Goal: Complete application form: Complete application form

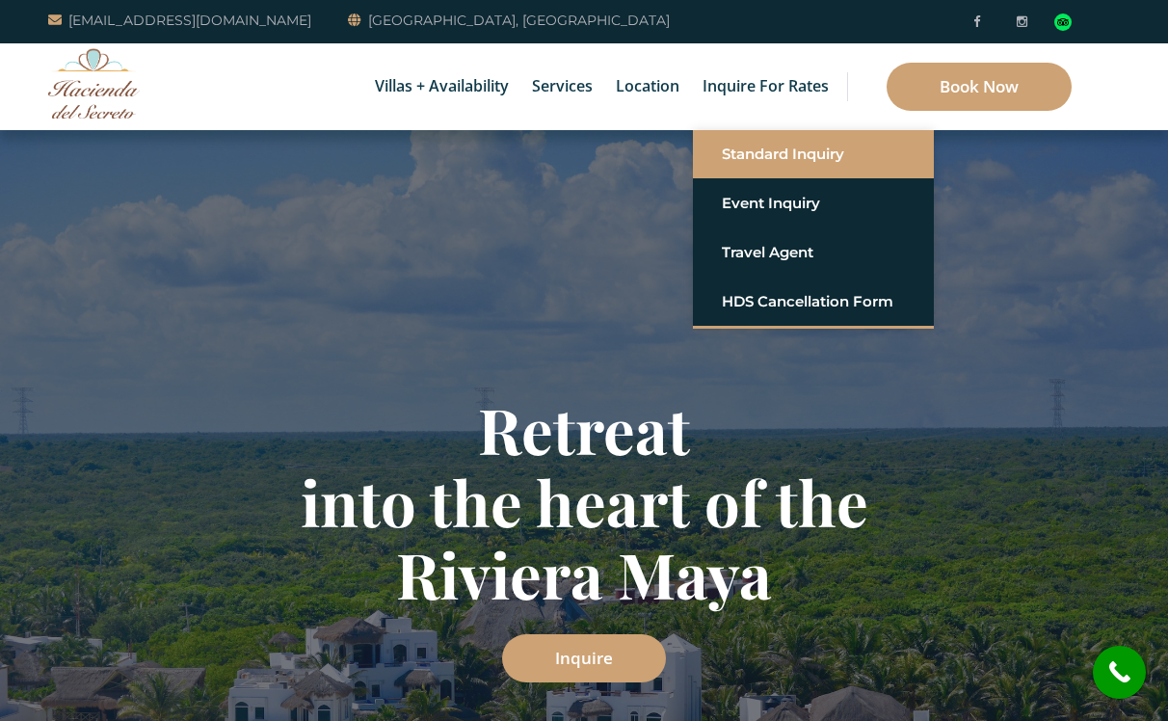
click at [763, 153] on link "Standard Inquiry" at bounding box center [813, 154] width 183 height 35
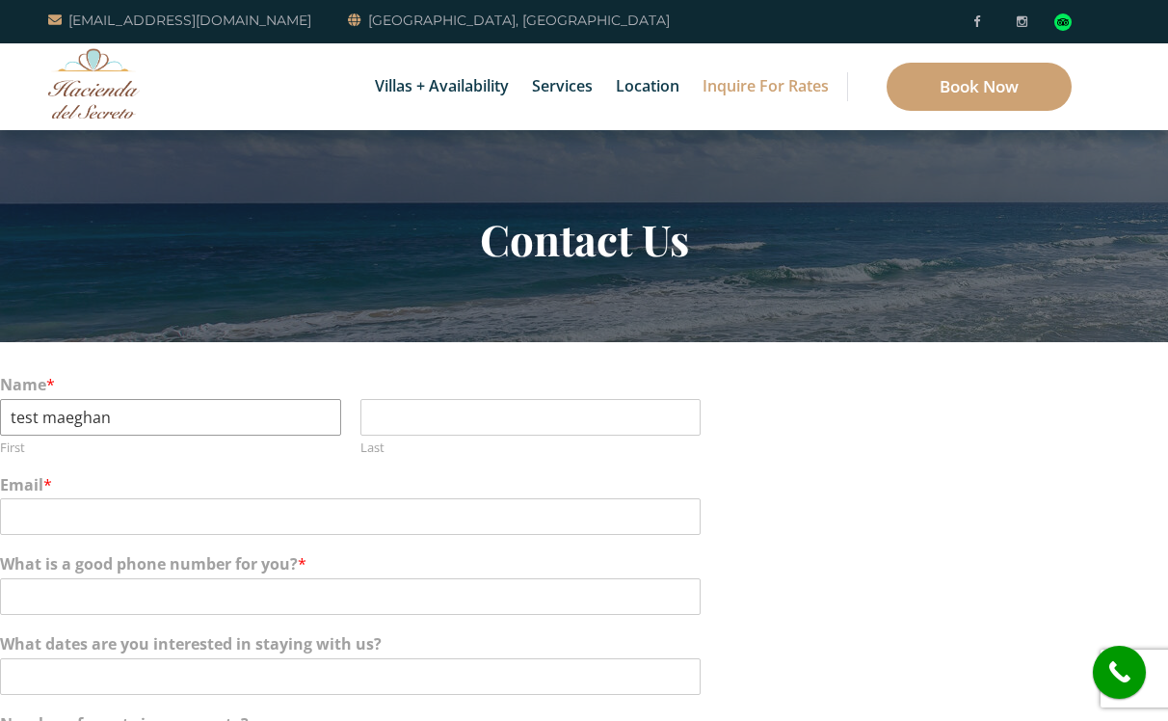
type input "test maeghan"
type input "maeghan"
type input "maeghanmelder@gmail.com"
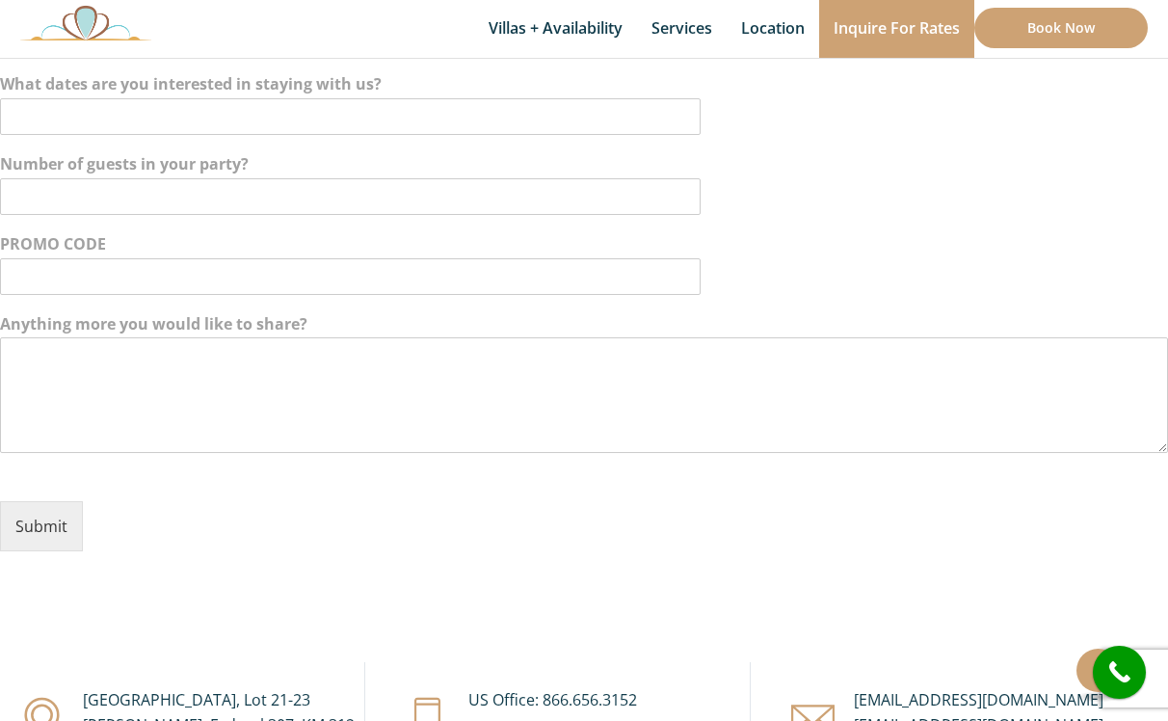
scroll to position [572, 0]
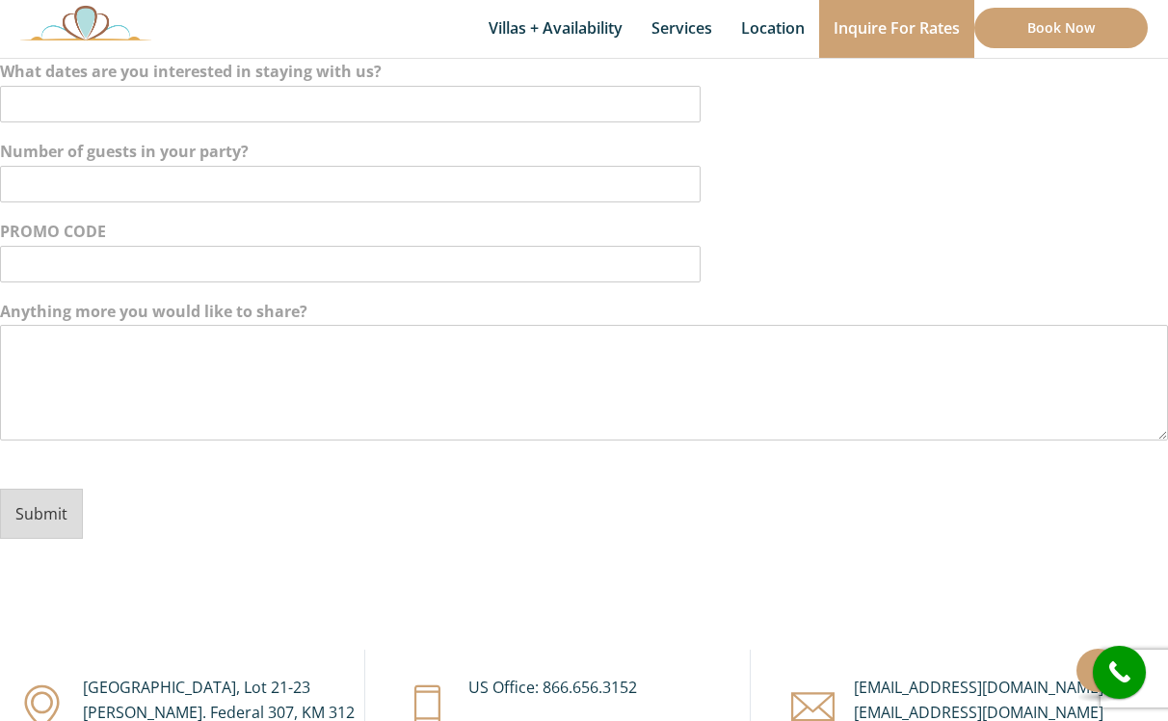
type input "7133986692"
click at [52, 515] on button "Submit" at bounding box center [41, 513] width 83 height 50
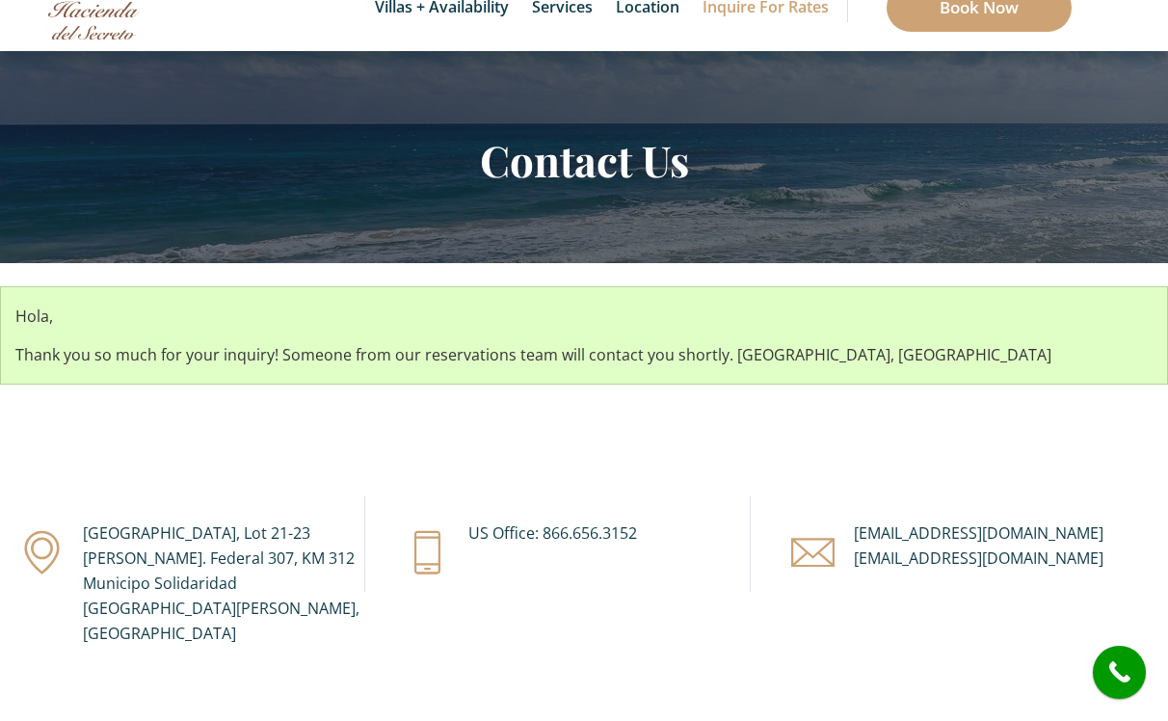
scroll to position [66, 0]
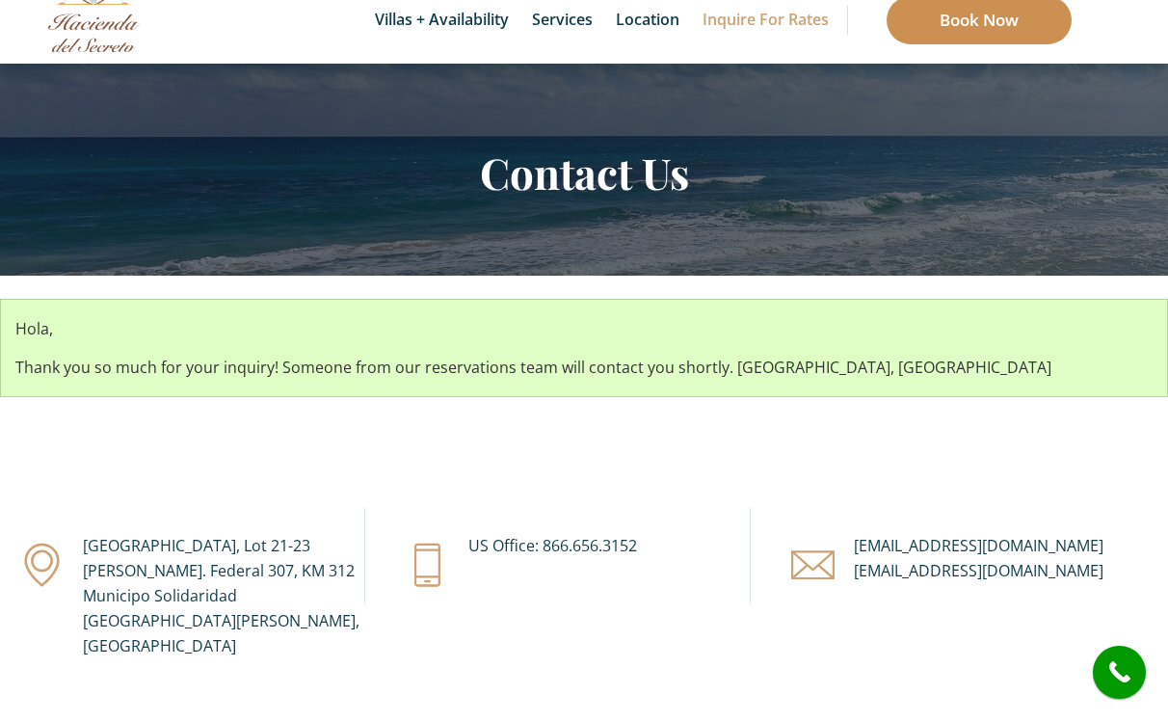
click at [942, 24] on link "Book Now" at bounding box center [978, 20] width 185 height 48
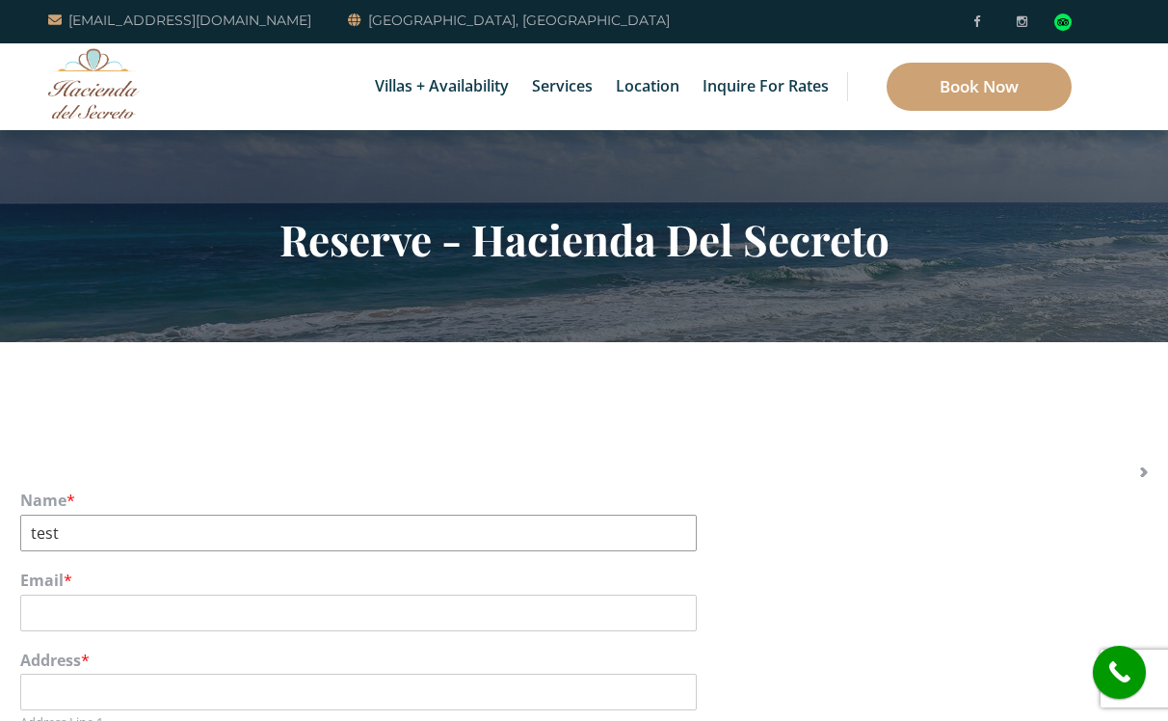
click at [113, 527] on input "test" at bounding box center [358, 532] width 676 height 37
type input "test maeghan"
click at [73, 594] on input "Email *" at bounding box center [358, 612] width 676 height 37
type input "maeghanmelder@gmail.com"
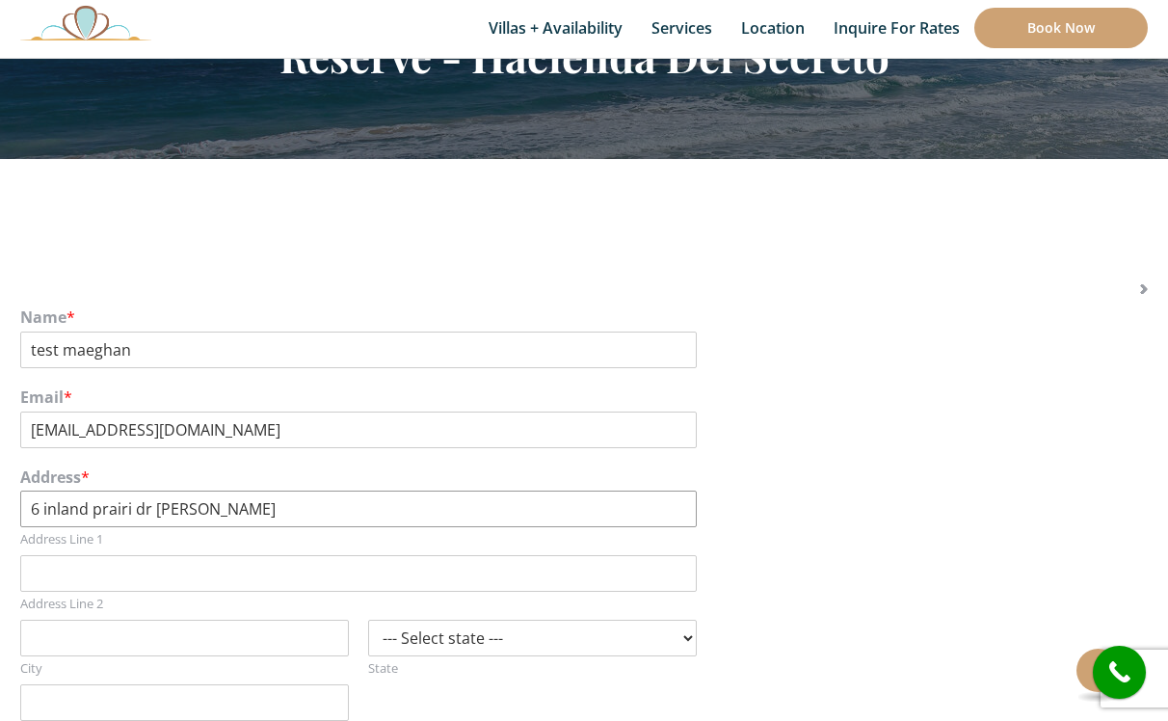
scroll to position [187, 0]
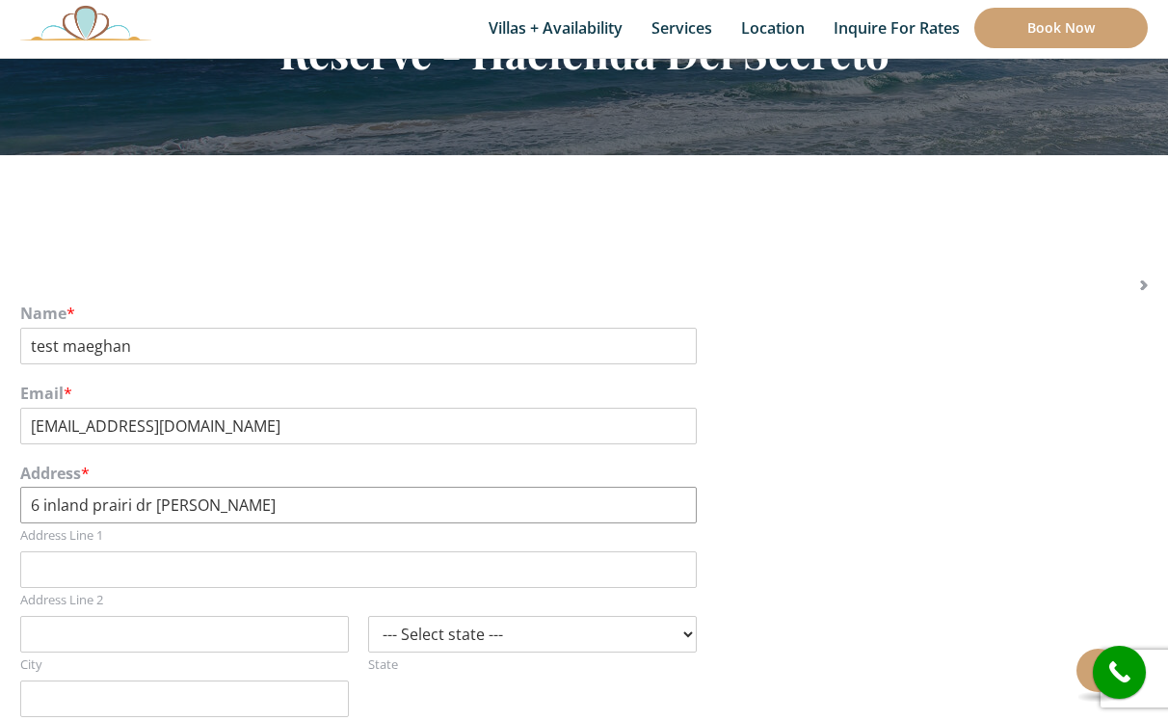
click at [249, 509] on input "6 inland prairi dr tomball t" at bounding box center [358, 505] width 676 height 37
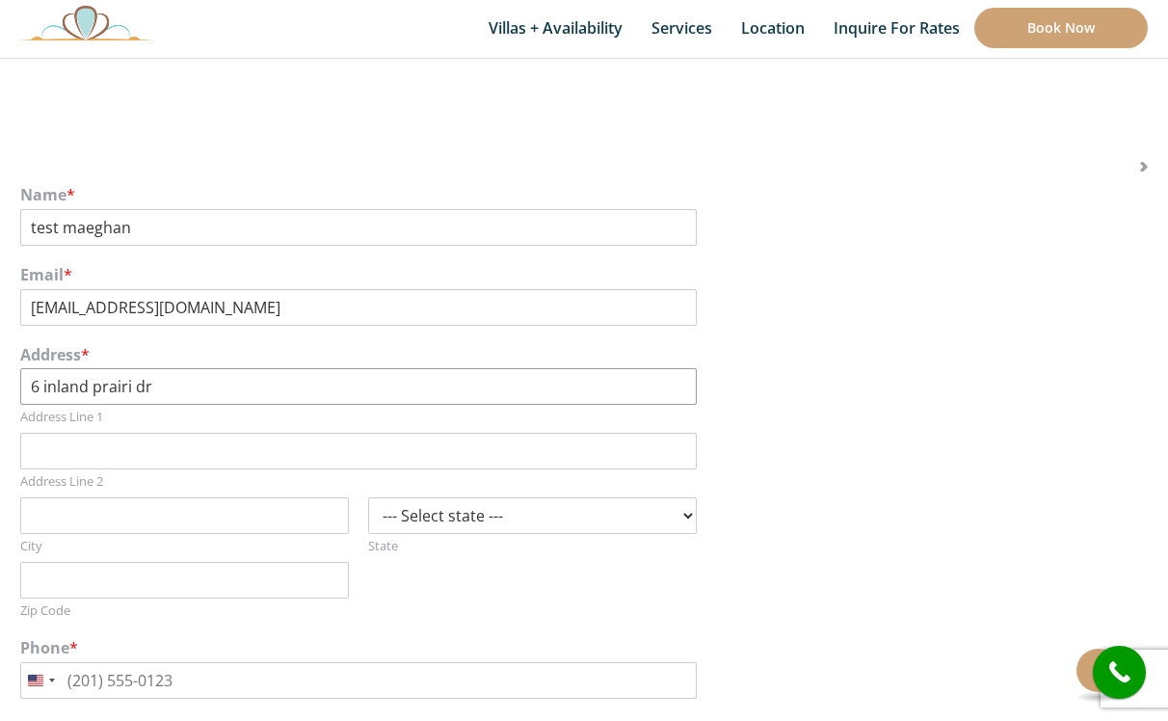
scroll to position [309, 0]
type input "6 inland prairi dr"
type input "77375"
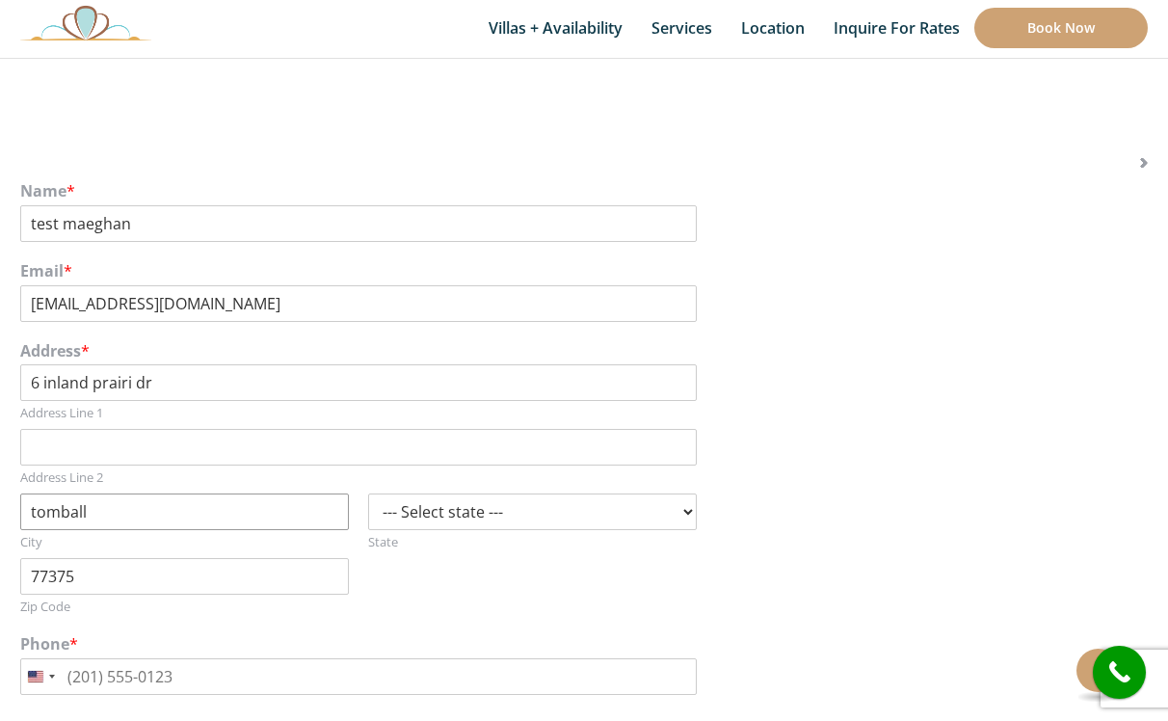
type input "tomball"
select select "TX"
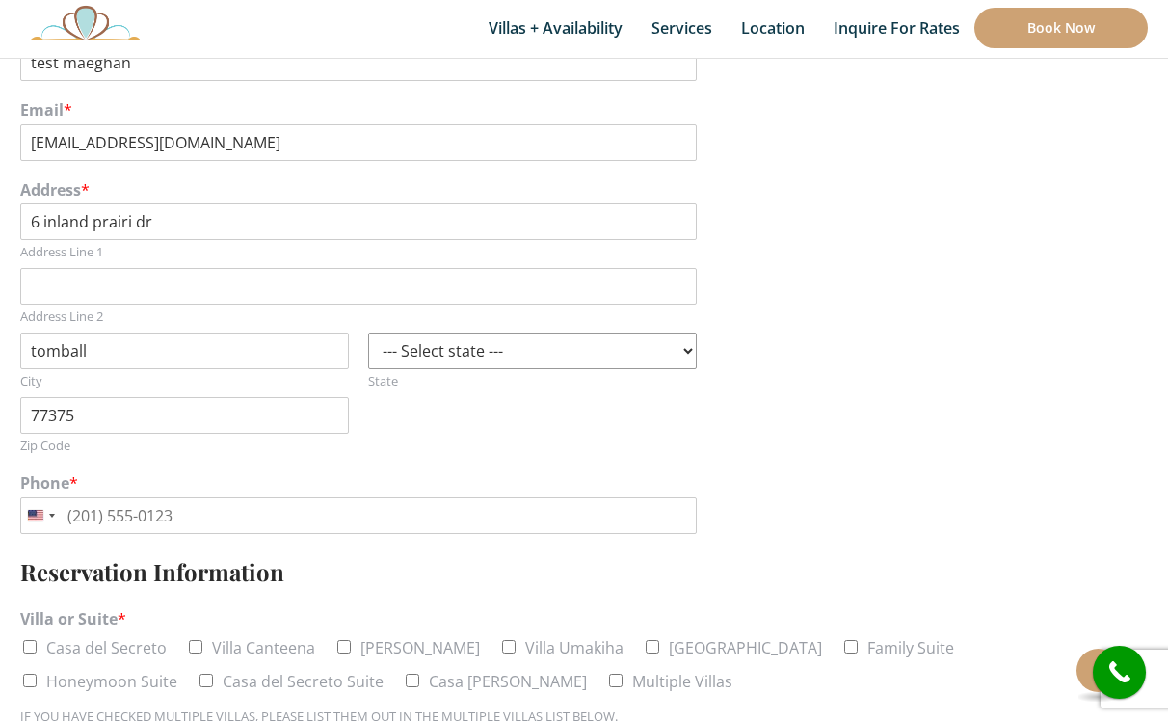
scroll to position [488, 0]
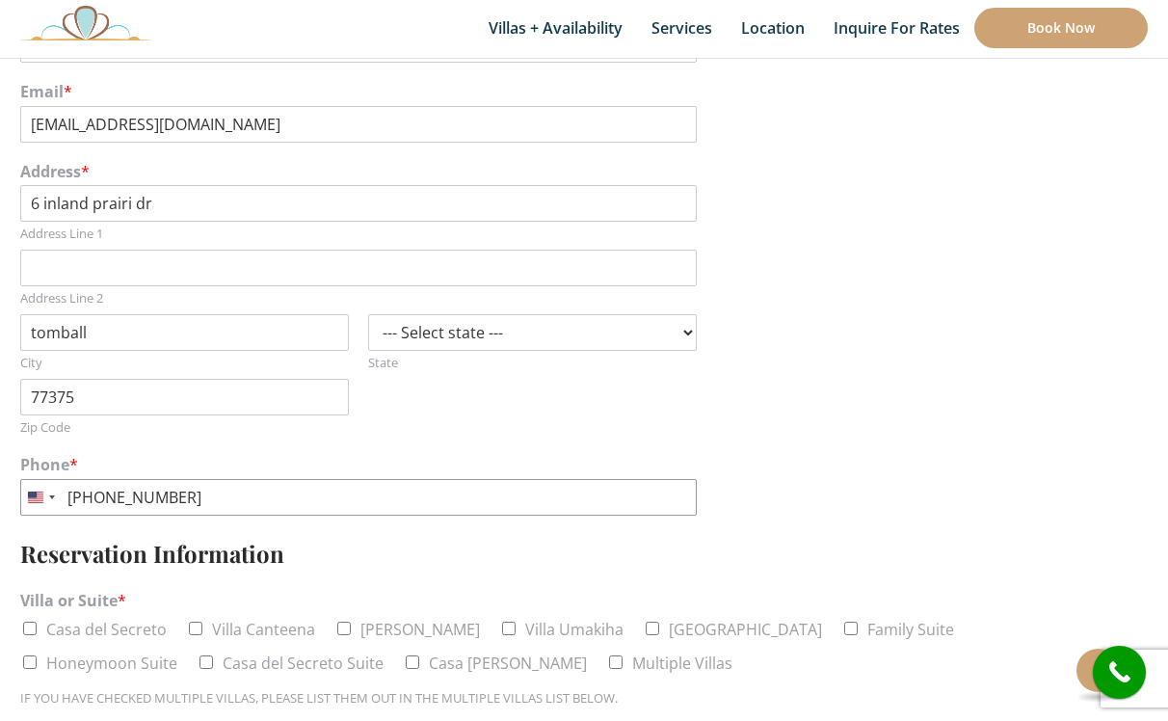
type input "(713) 398-6692"
click at [199, 621] on input "Villa Canteena" at bounding box center [195, 627] width 13 height 13
checkbox input "true"
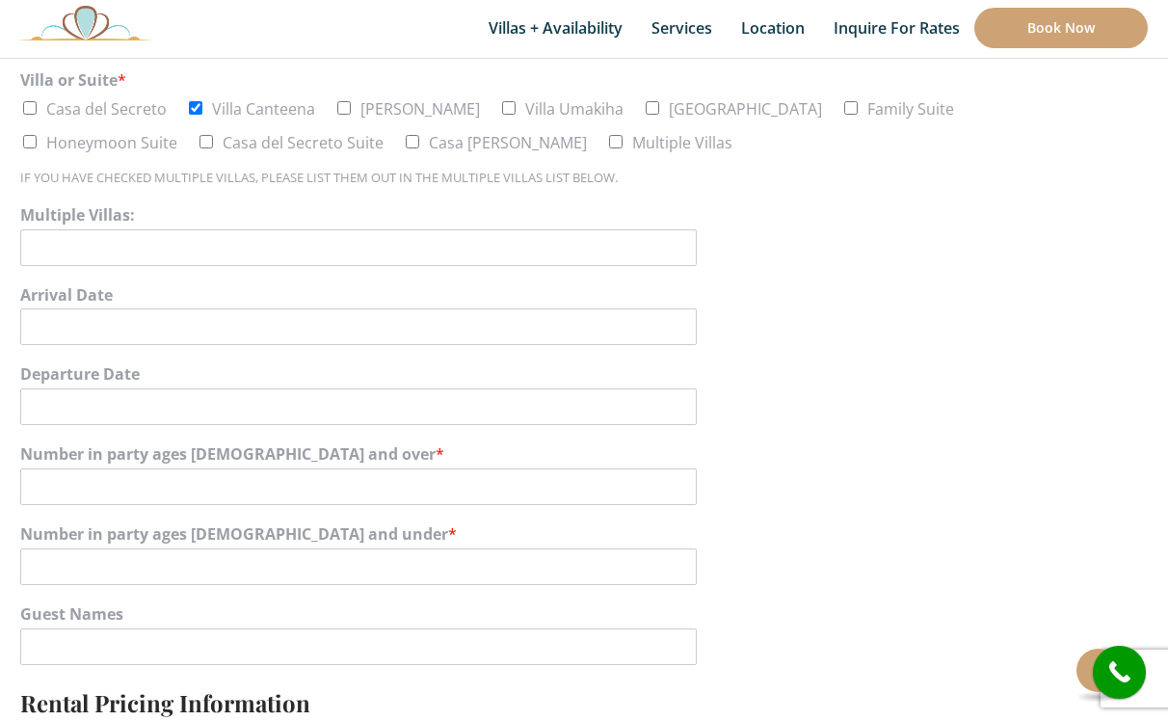
scroll to position [1012, 0]
type input "-1"
click at [678, 481] on input "-1" at bounding box center [358, 483] width 676 height 37
type input "4"
click at [171, 550] on input "Number in party ages 11 and under *" at bounding box center [358, 563] width 676 height 37
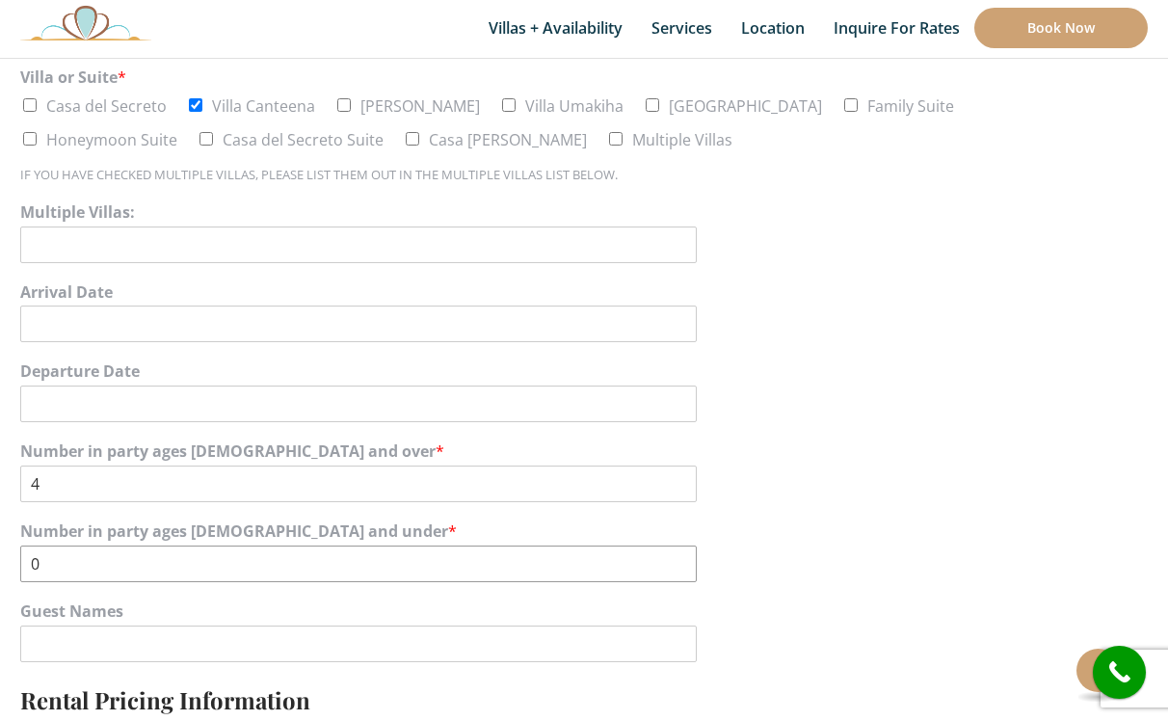
type input "0"
click at [783, 521] on label "Number in party ages 11 and under *" at bounding box center [583, 531] width 1127 height 20
click at [697, 545] on input "0" at bounding box center [358, 563] width 676 height 37
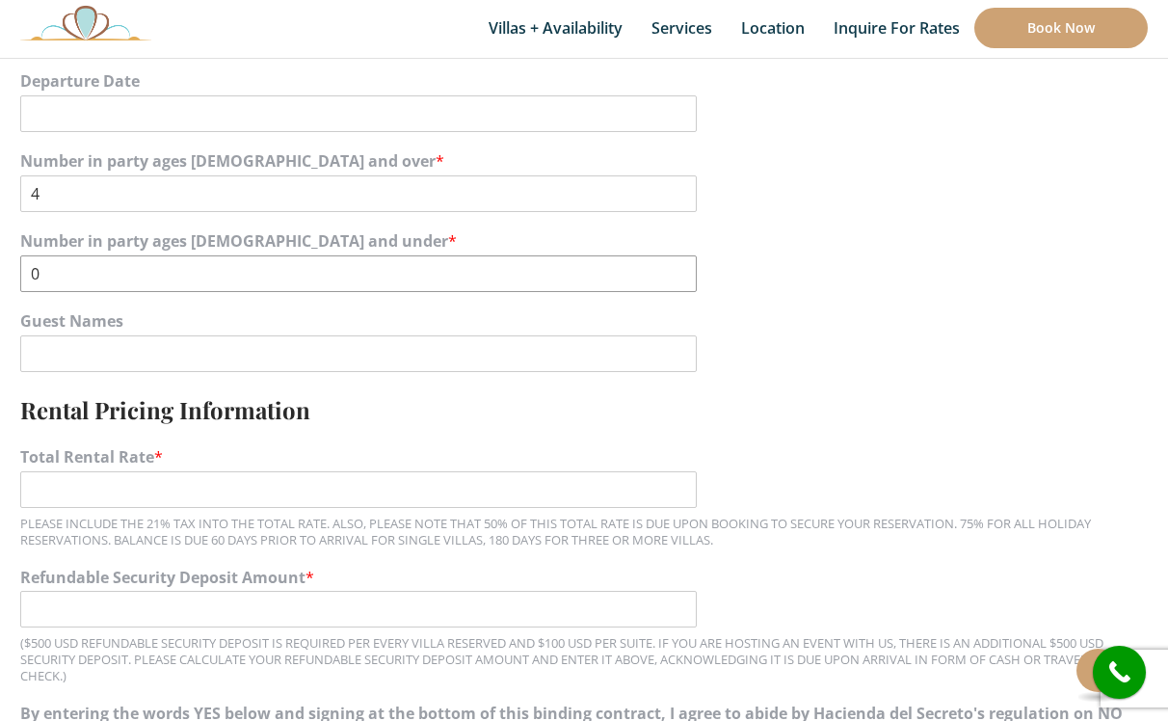
scroll to position [1308, 0]
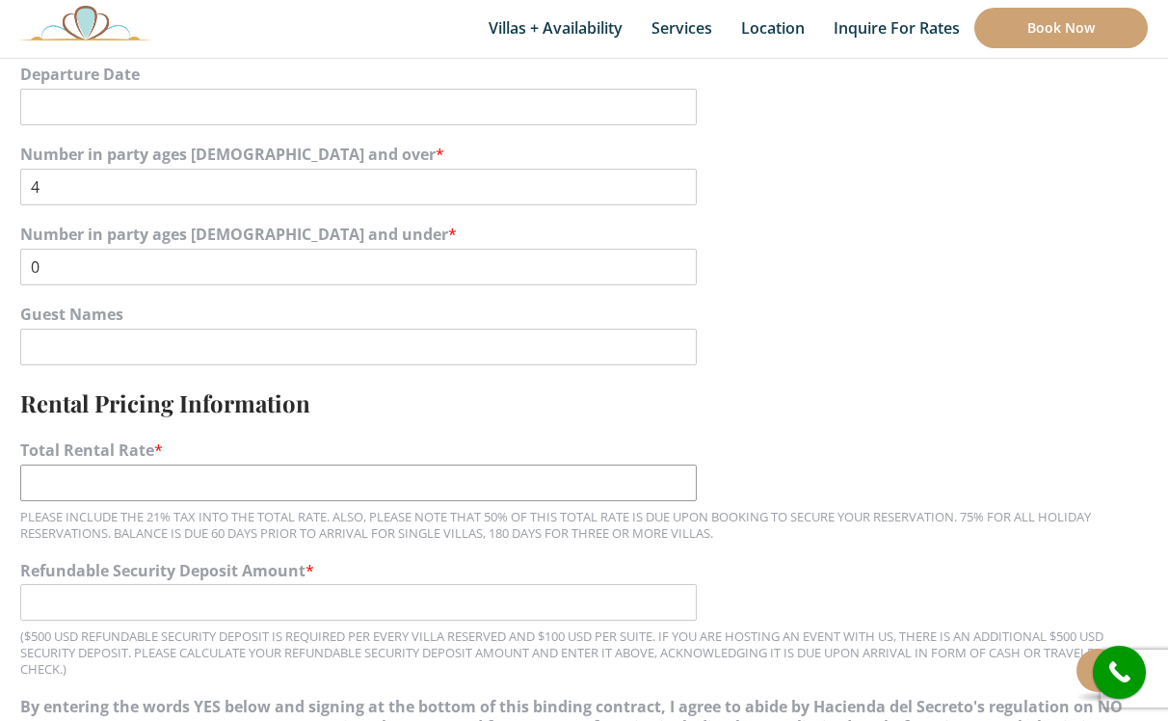
click at [97, 475] on input "Total Rental Rate *" at bounding box center [358, 482] width 676 height 37
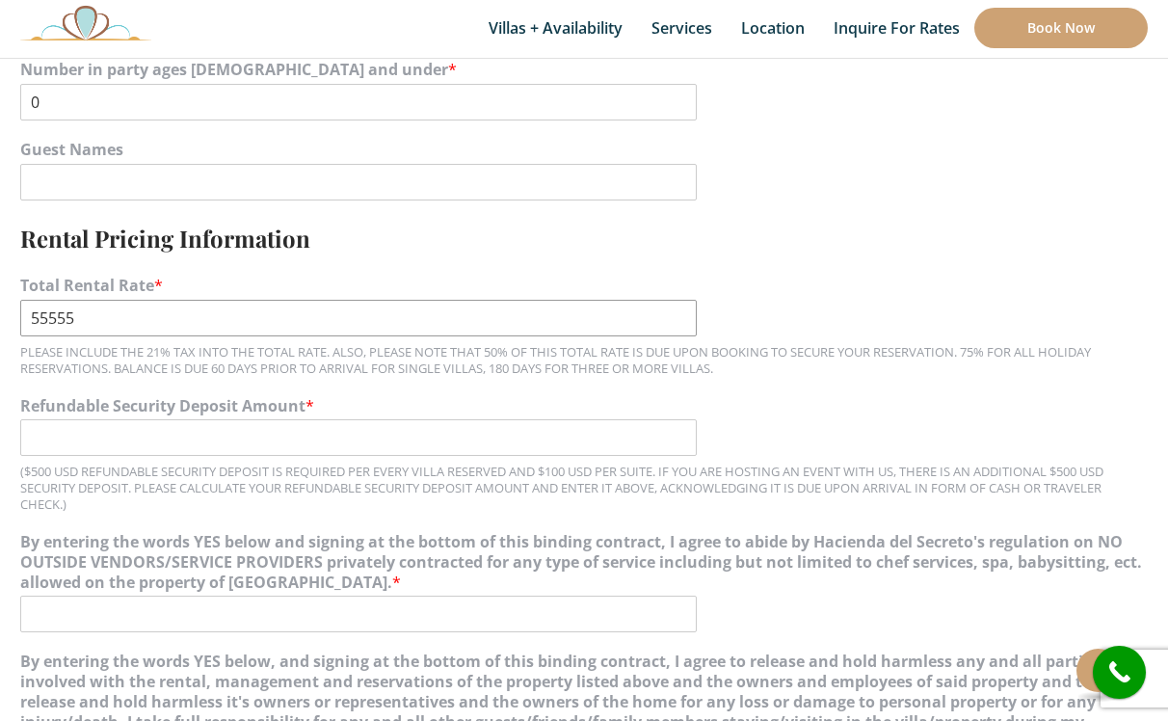
scroll to position [1478, 0]
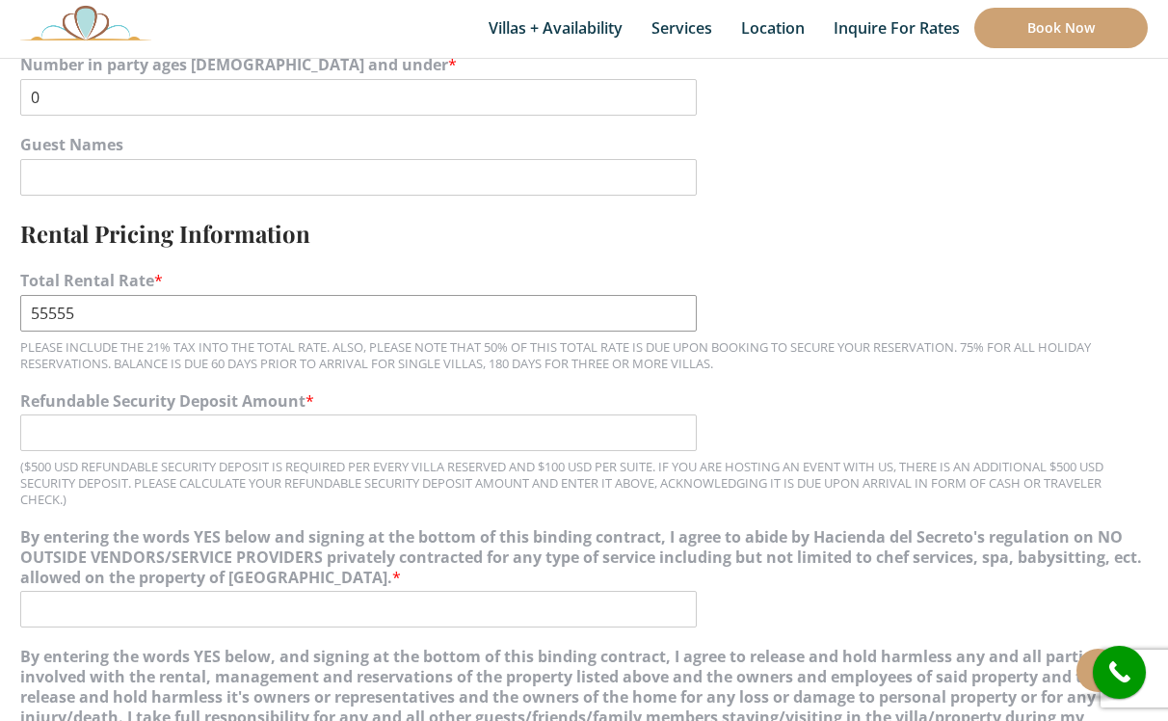
type input "55555"
click at [217, 414] on input "Refundable Security Deposit Amount *" at bounding box center [358, 432] width 676 height 37
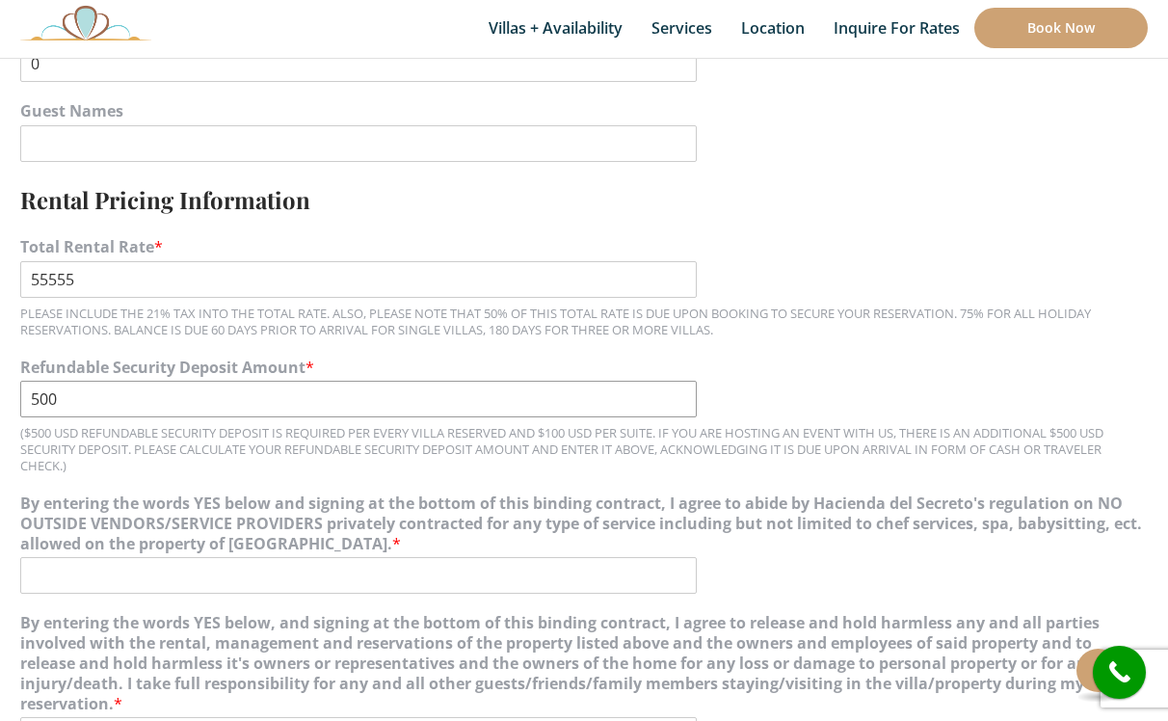
scroll to position [1513, 0]
type input "500"
click at [132, 559] on input "By entering the words YES below and signing at the bottom of this binding contr…" at bounding box center [358, 574] width 676 height 37
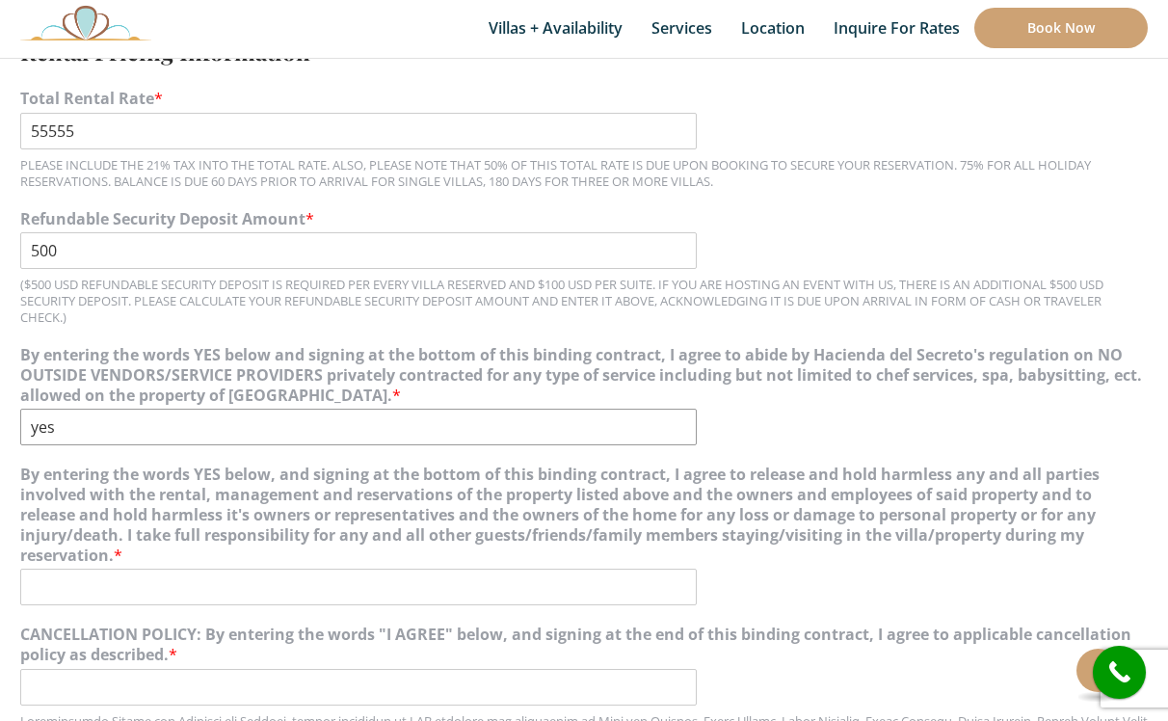
scroll to position [1681, 0]
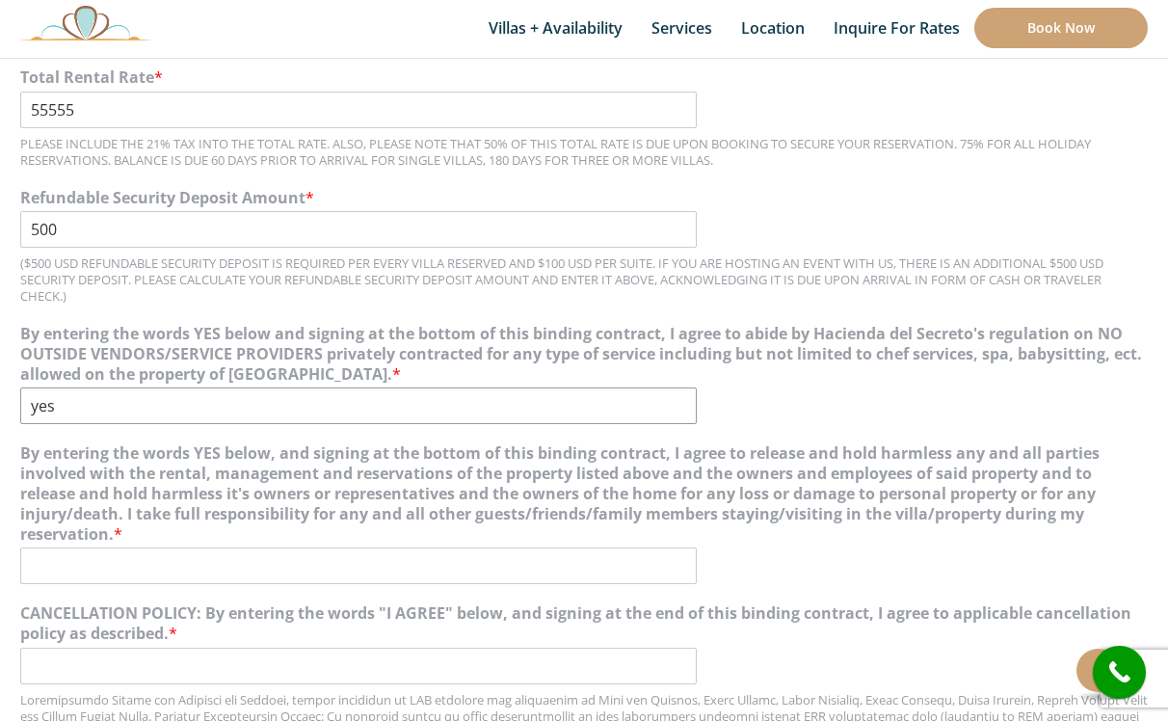
type input "yes"
click at [78, 547] on input "By entering the words YES below, and signing at the bottom of this binding cont…" at bounding box center [358, 565] width 676 height 37
type input "yes"
click at [142, 647] on input "CANCELLATION POLICY: By entering the words "I AGREE" below, and signing at the …" at bounding box center [358, 665] width 676 height 37
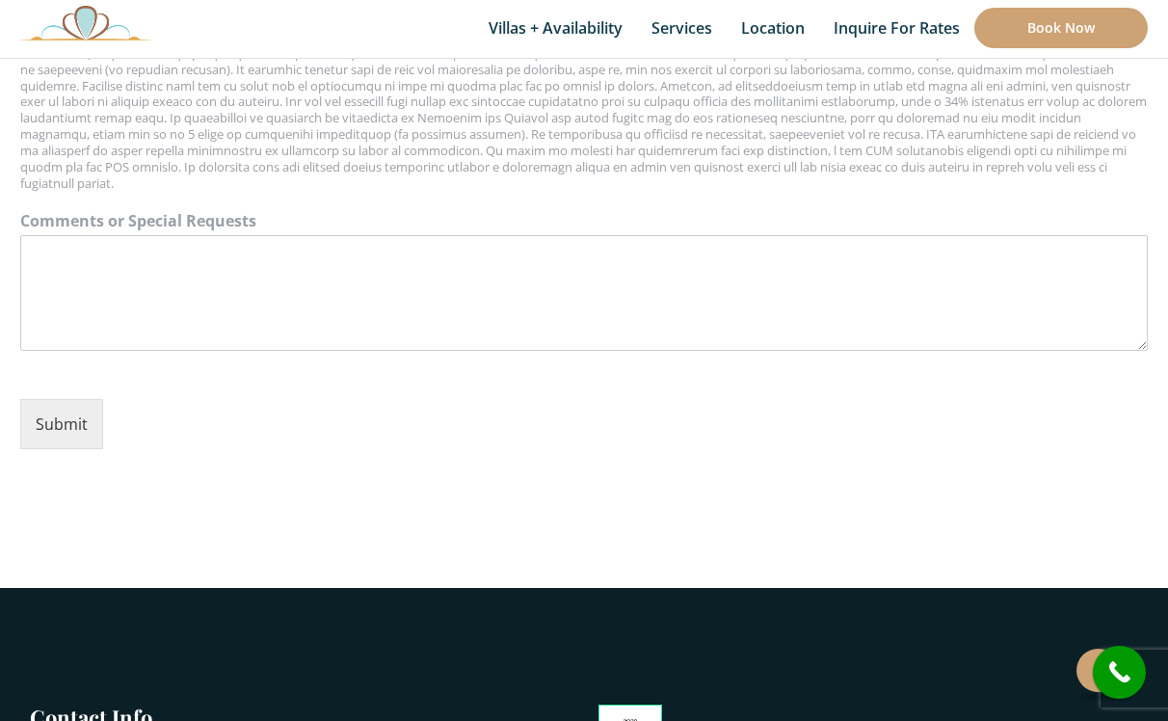
scroll to position [2524, 0]
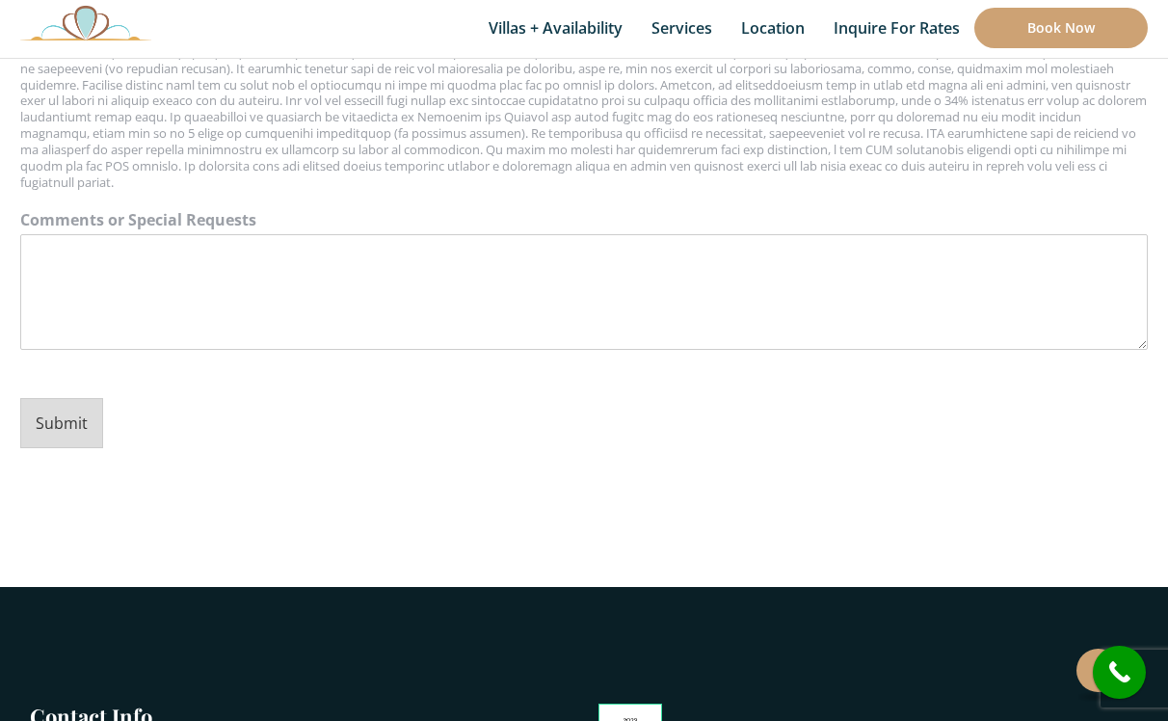
type input "I agree"
click at [70, 398] on button "Submit" at bounding box center [61, 423] width 83 height 50
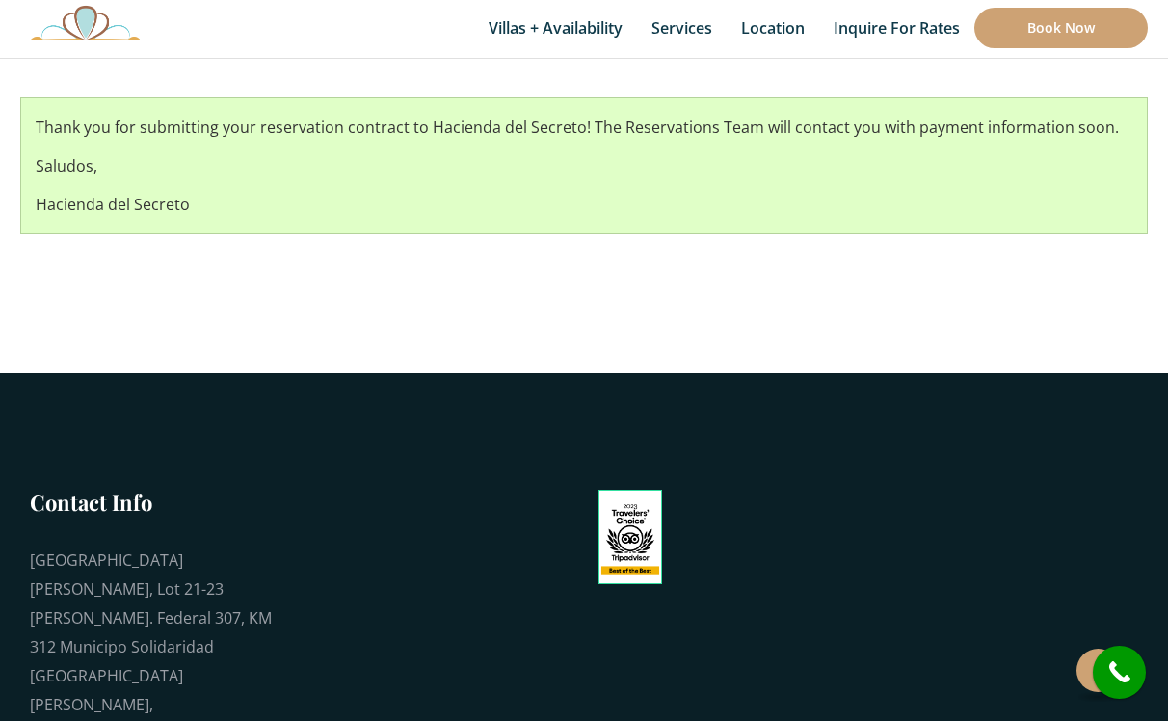
scroll to position [384, 0]
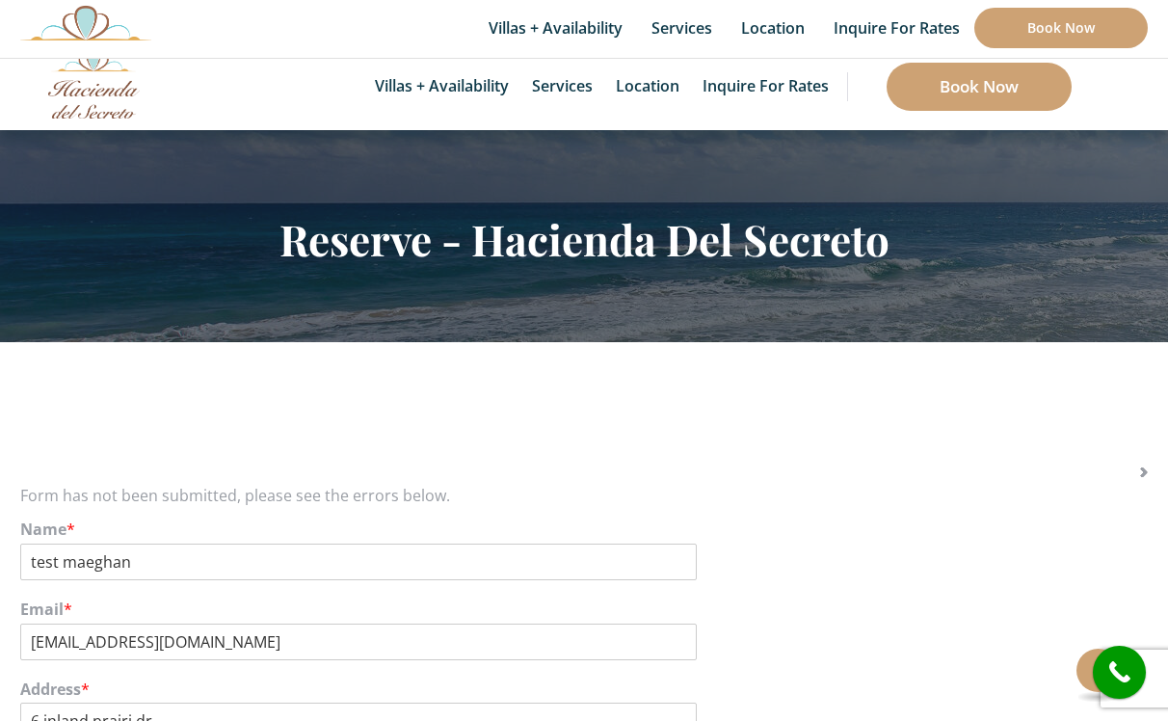
scroll to position [384, 0]
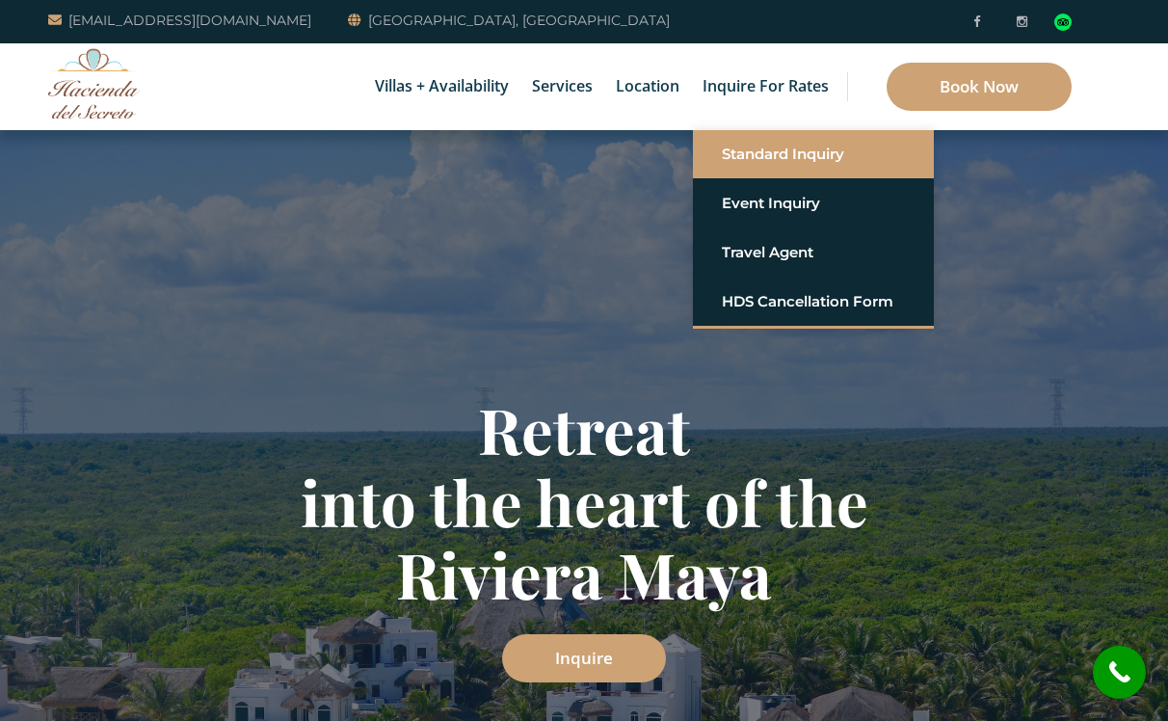
click at [773, 148] on link "Standard Inquiry" at bounding box center [813, 154] width 183 height 35
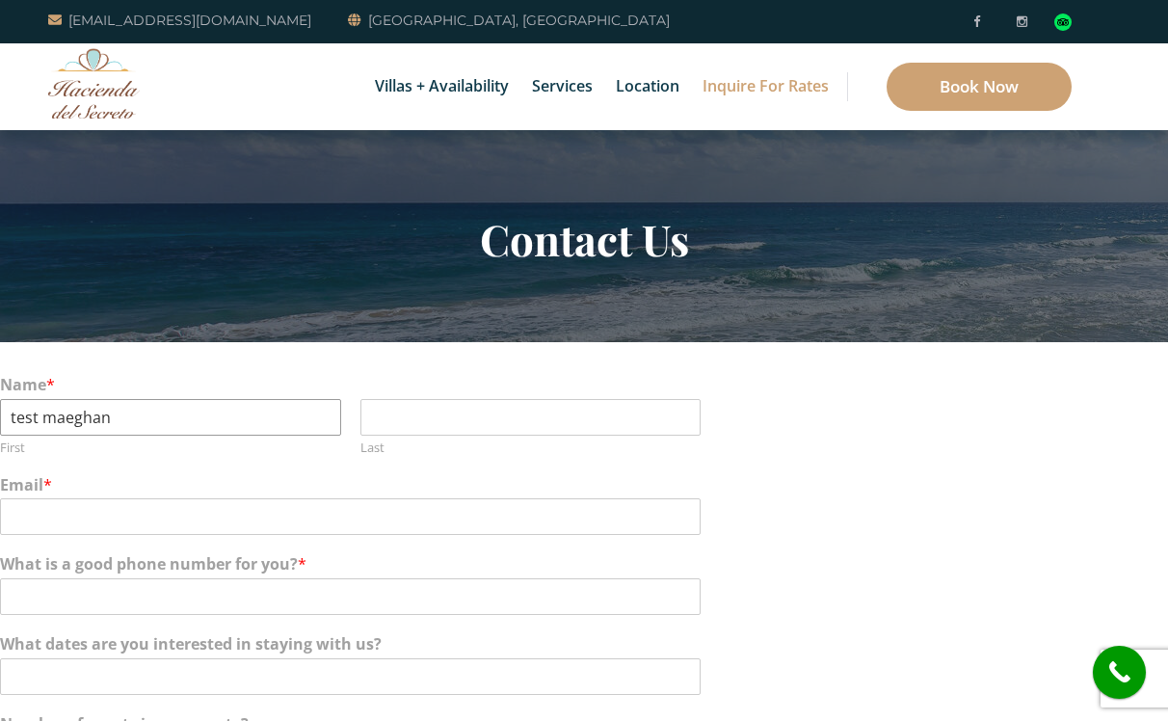
type input "test maeghan"
type input "maeghan"
type input "maeghanmelder@gmail.com"
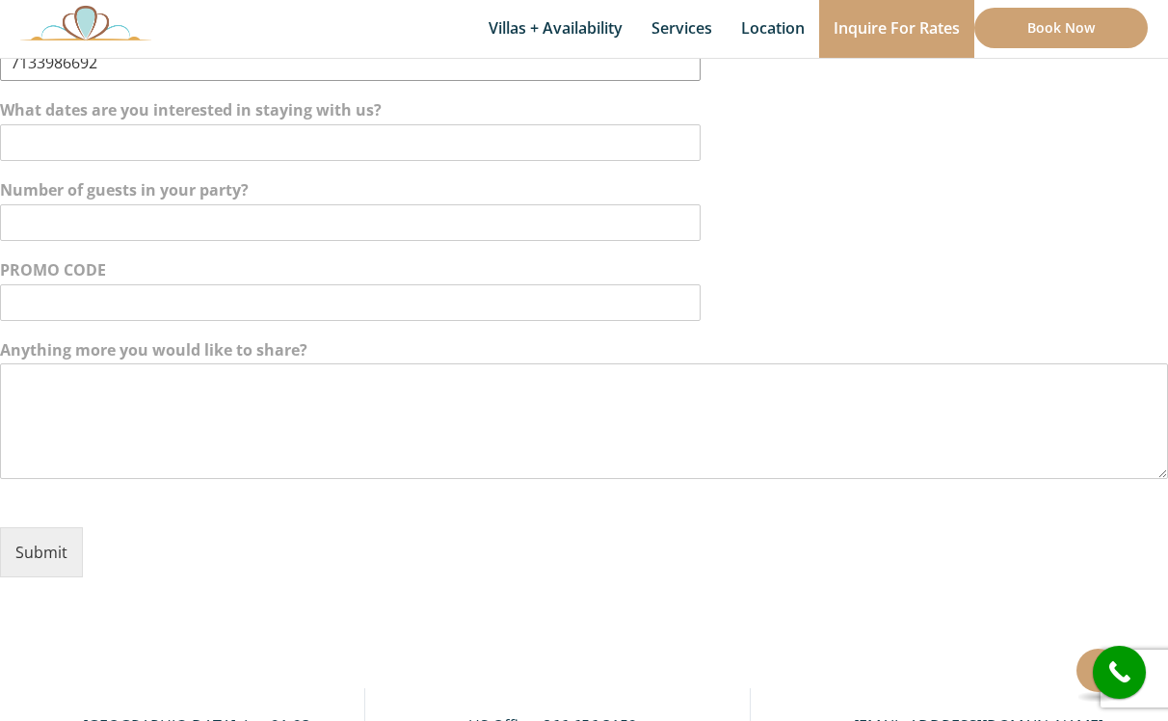
scroll to position [539, 0]
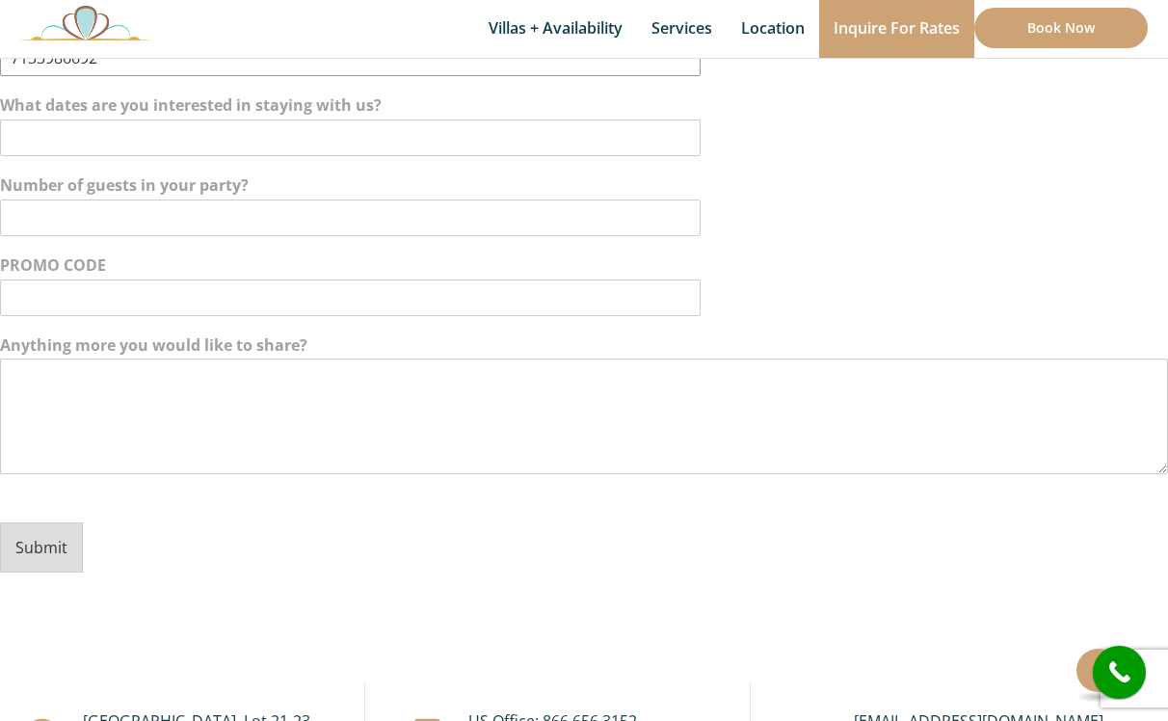
type input "7133986692"
click at [53, 540] on button "Submit" at bounding box center [41, 547] width 83 height 50
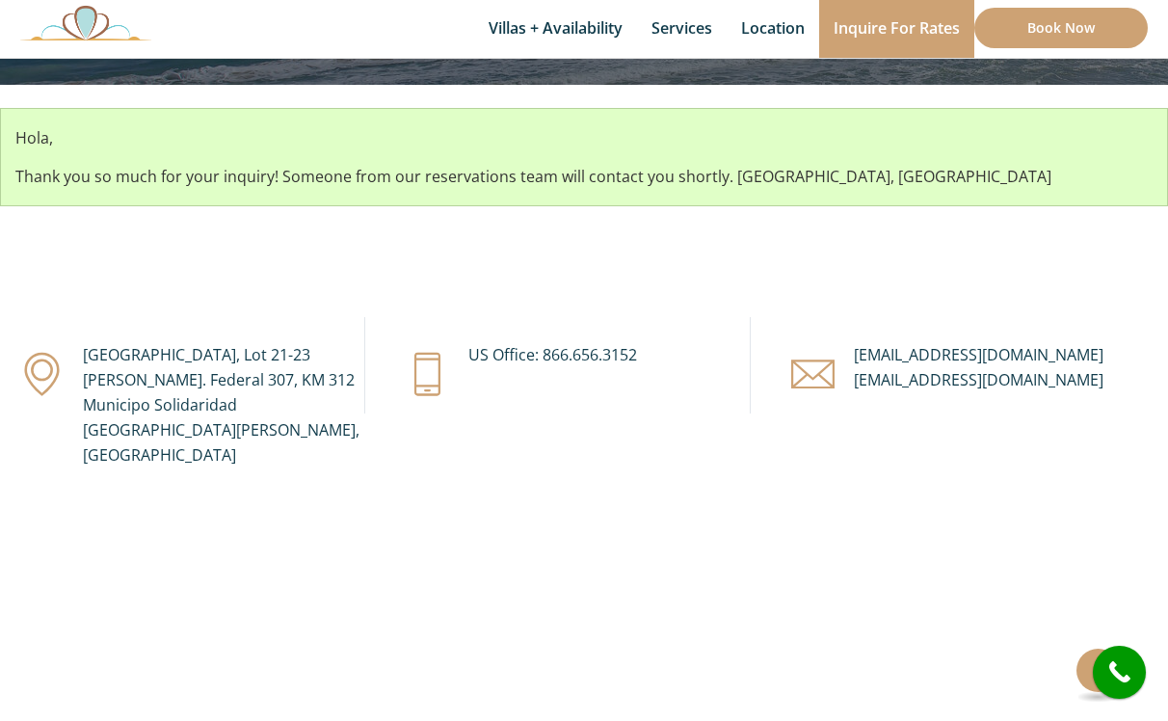
scroll to position [269, 0]
